Goal: Download file/media

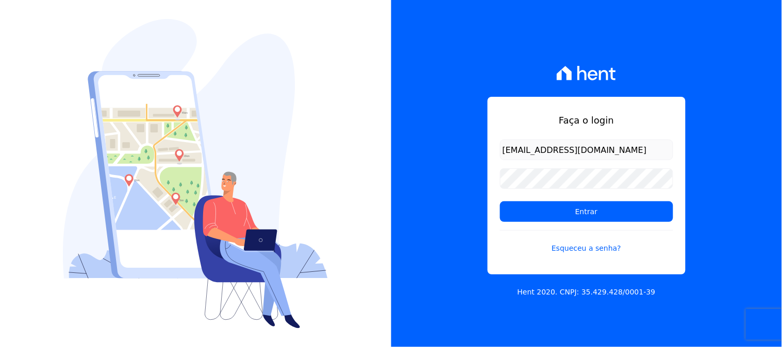
type input "contasareceber@ka.com.br"
click at [500, 201] on input "Entrar" at bounding box center [586, 211] width 173 height 21
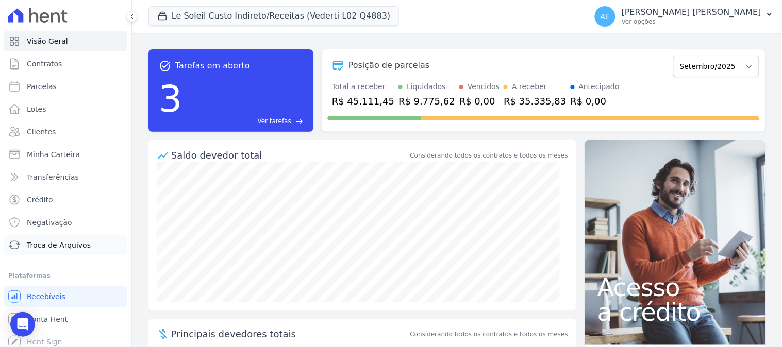
click at [63, 246] on span "Troca de Arquivos" at bounding box center [59, 245] width 64 height 10
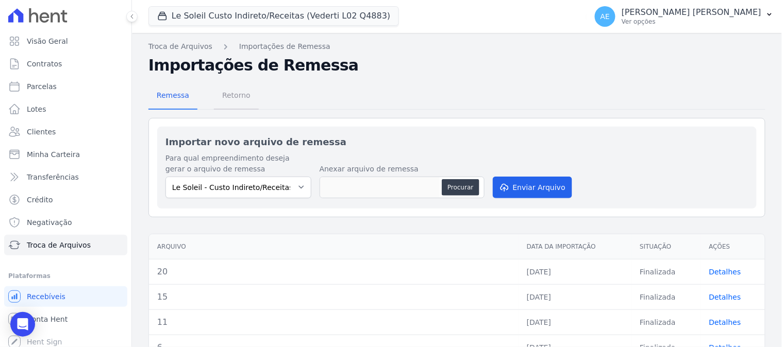
click at [233, 94] on span "Retorno" at bounding box center [236, 95] width 41 height 21
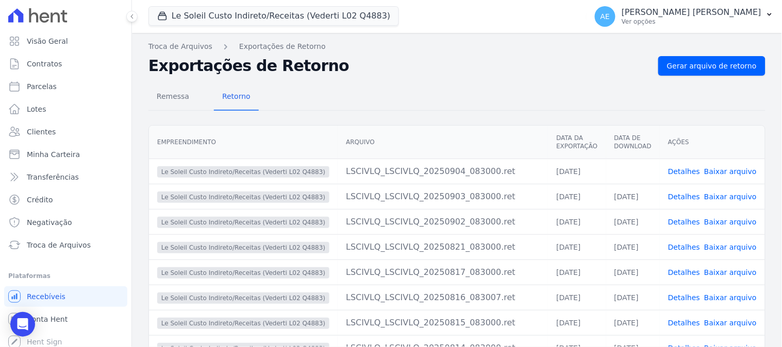
click at [728, 168] on link "Baixar arquivo" at bounding box center [730, 171] width 53 height 8
click at [222, 14] on button "Le Soleil Custo Indireto/Receitas (Vederti L02 Q4883)" at bounding box center [273, 16] width 250 height 20
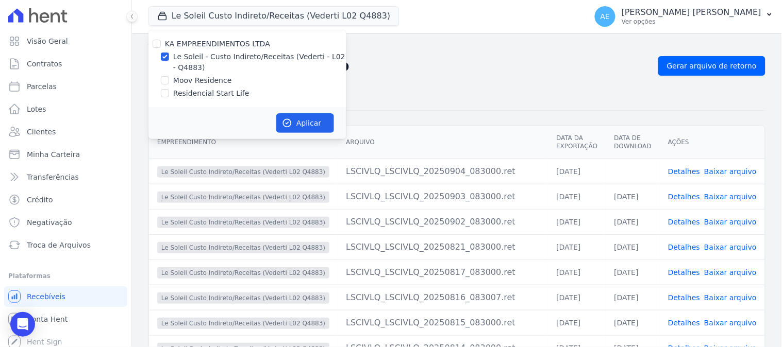
click at [169, 62] on div "Le Soleil - Custo Indireto/Receitas (Vederti - L02 - Q4883)" at bounding box center [247, 63] width 198 height 22
click at [168, 59] on div at bounding box center [165, 57] width 8 height 10
click at [164, 57] on input "Le Soleil - Custo Indireto/Receitas (Vederti - L02 - Q4883)" at bounding box center [165, 57] width 8 height 8
checkbox input "false"
click at [162, 82] on input "Moov Residence" at bounding box center [165, 80] width 8 height 8
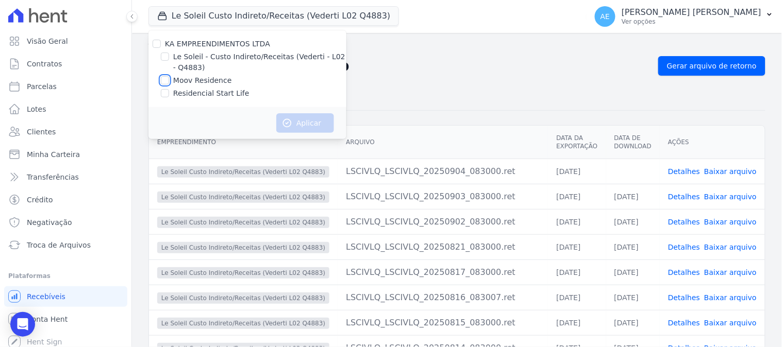
checkbox input "true"
click at [290, 126] on icon "button" at bounding box center [287, 124] width 8 height 8
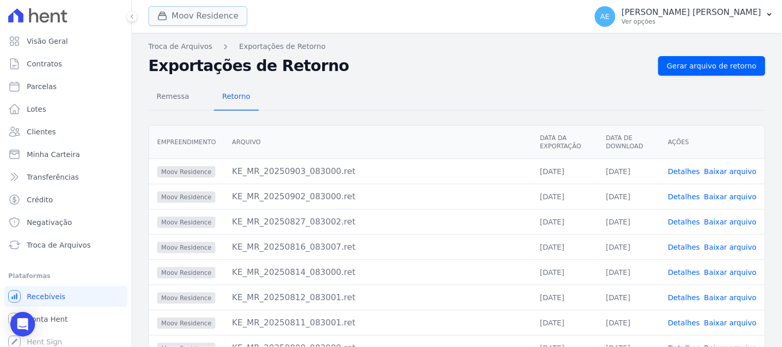
click at [225, 12] on button "Moov Residence" at bounding box center [197, 16] width 99 height 20
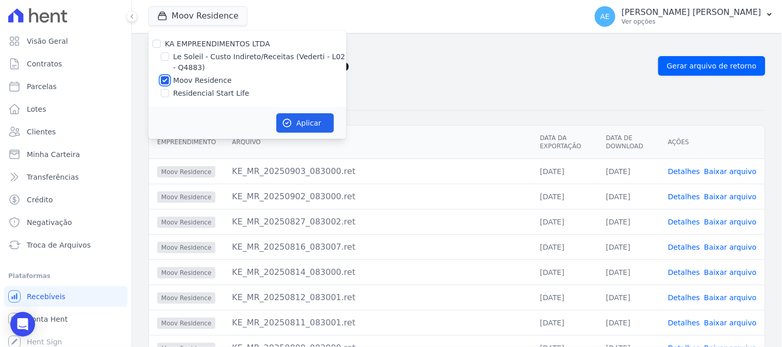
click at [166, 77] on input "Moov Residence" at bounding box center [165, 80] width 8 height 8
checkbox input "false"
click at [162, 96] on input "Residencial Start Life" at bounding box center [165, 93] width 8 height 8
checkbox input "true"
click at [290, 119] on icon "button" at bounding box center [287, 123] width 10 height 10
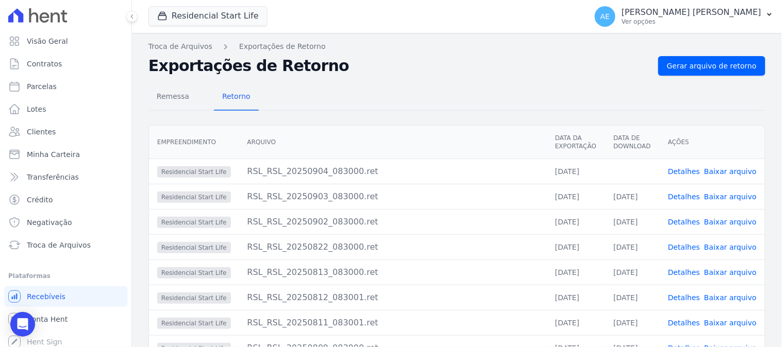
click at [729, 172] on link "Baixar arquivo" at bounding box center [730, 171] width 53 height 8
